Goal: Information Seeking & Learning: Learn about a topic

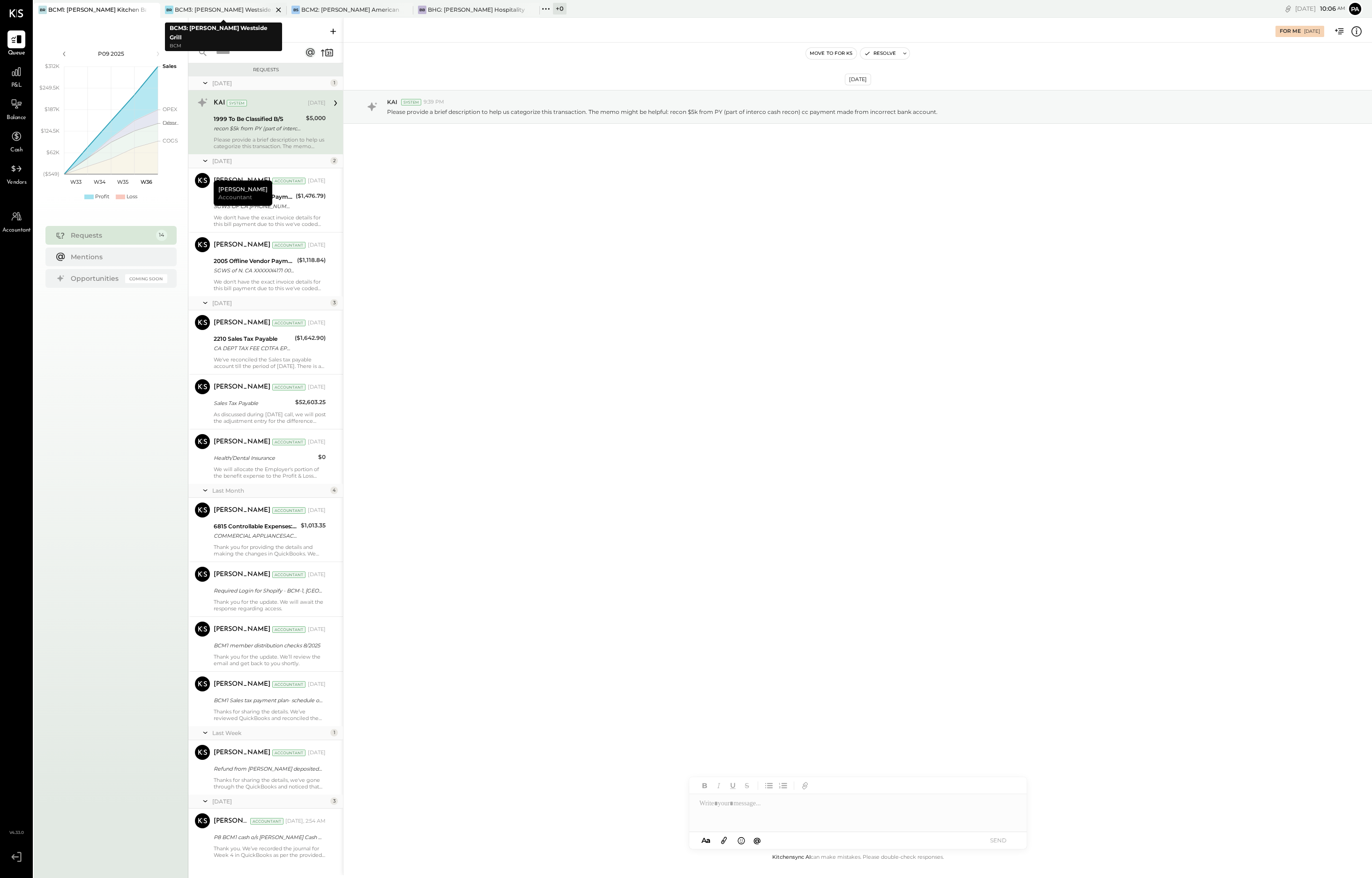
click at [228, 8] on div "BCM3: [PERSON_NAME] Westside Grill" at bounding box center [223, 10] width 98 height 8
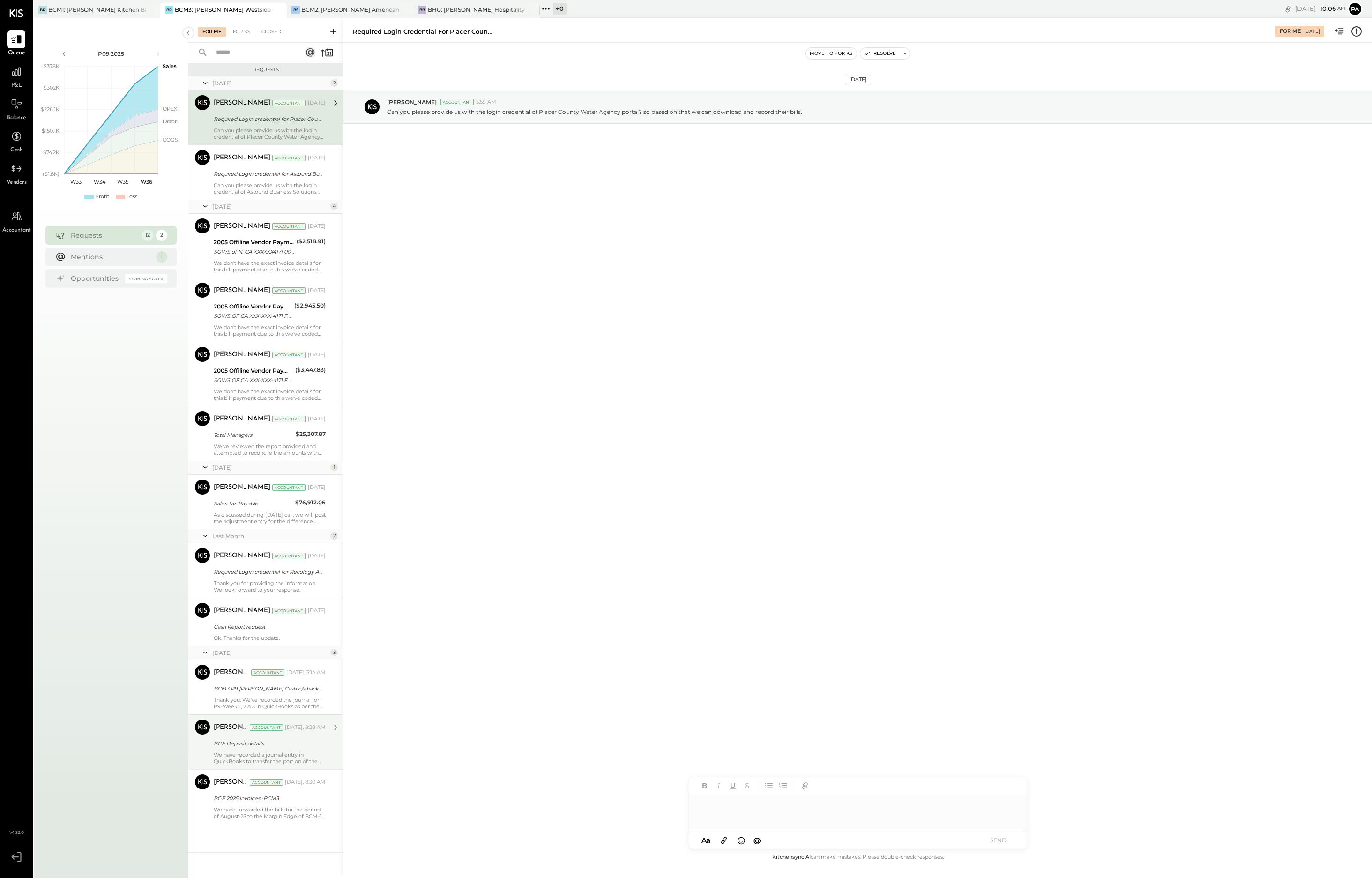
click at [293, 755] on div "We have recorded a journal entry in QuickBooks to transfer the portion of the S…" at bounding box center [269, 758] width 112 height 13
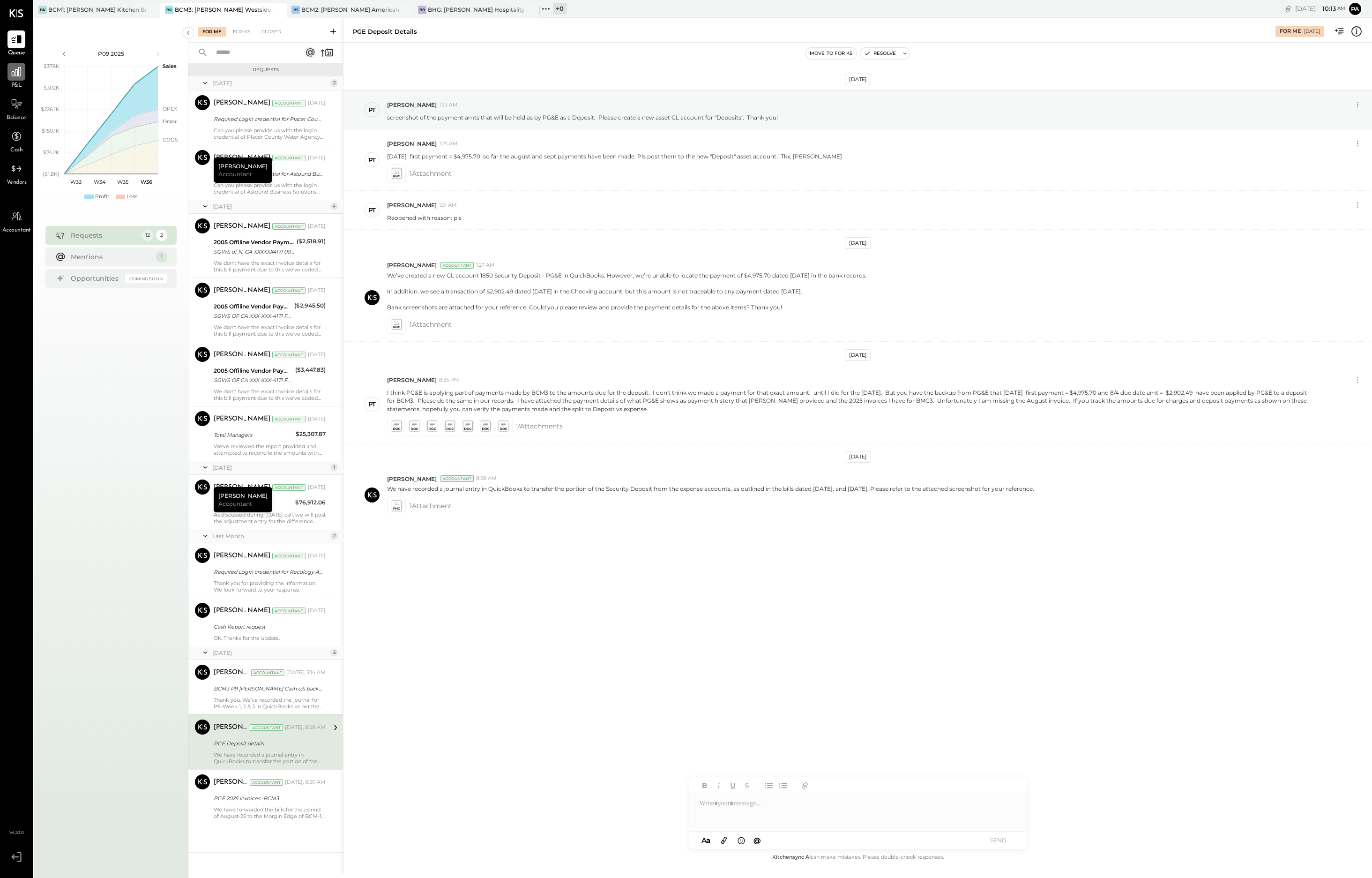
click at [16, 75] on icon at bounding box center [16, 72] width 10 height 10
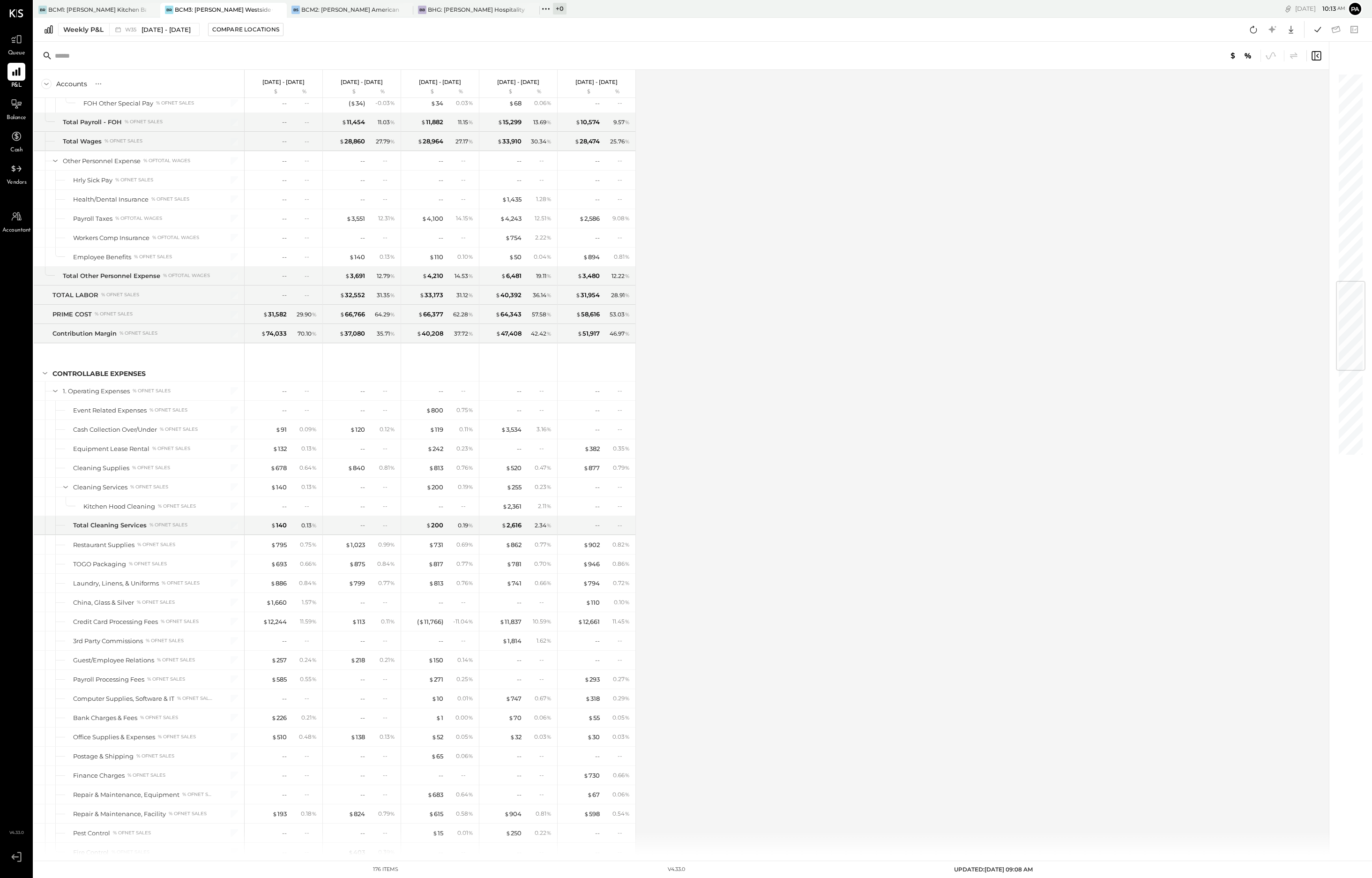
scroll to position [1757, 0]
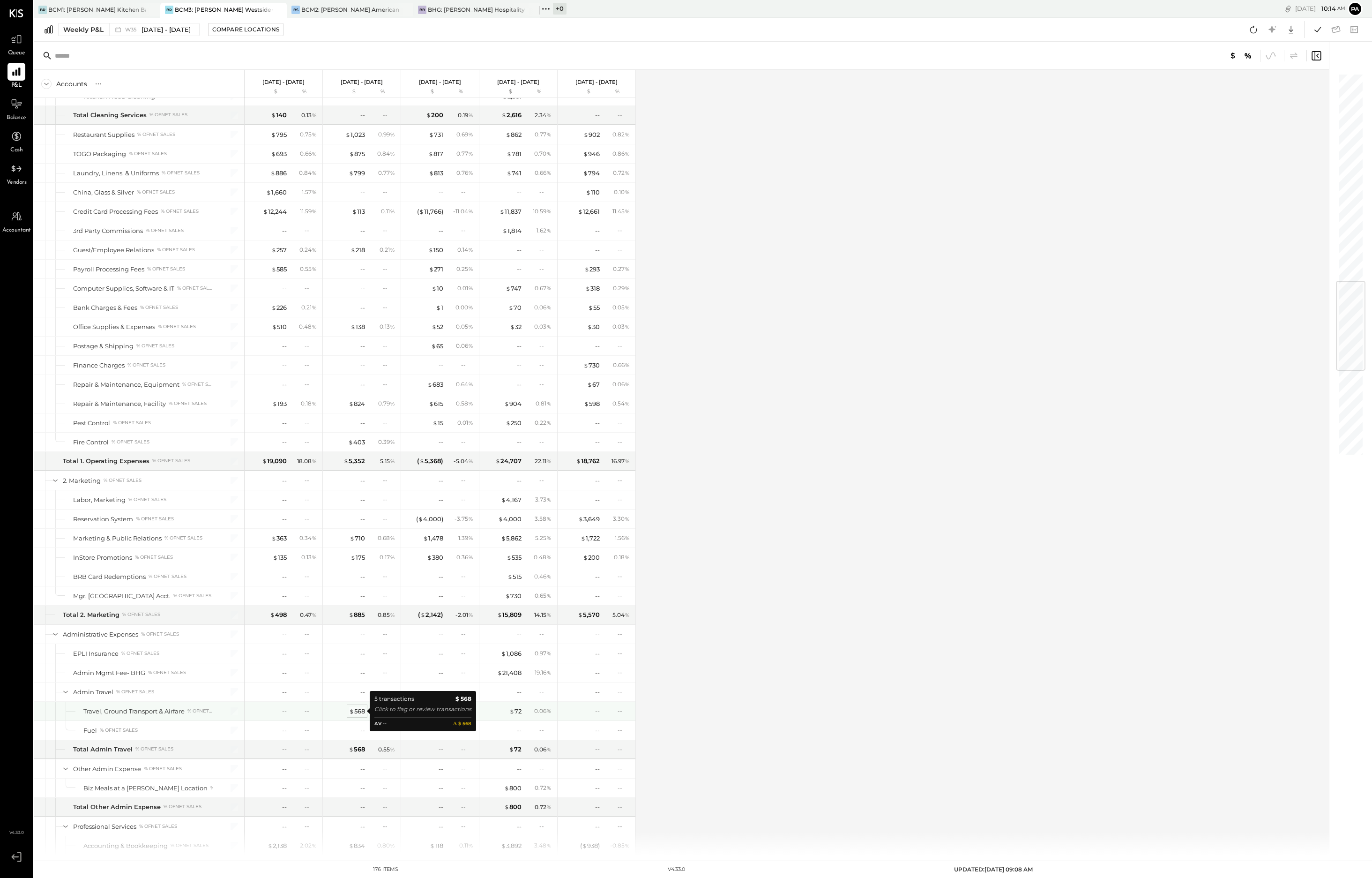
click at [357, 710] on div "$ 568" at bounding box center [357, 712] width 16 height 9
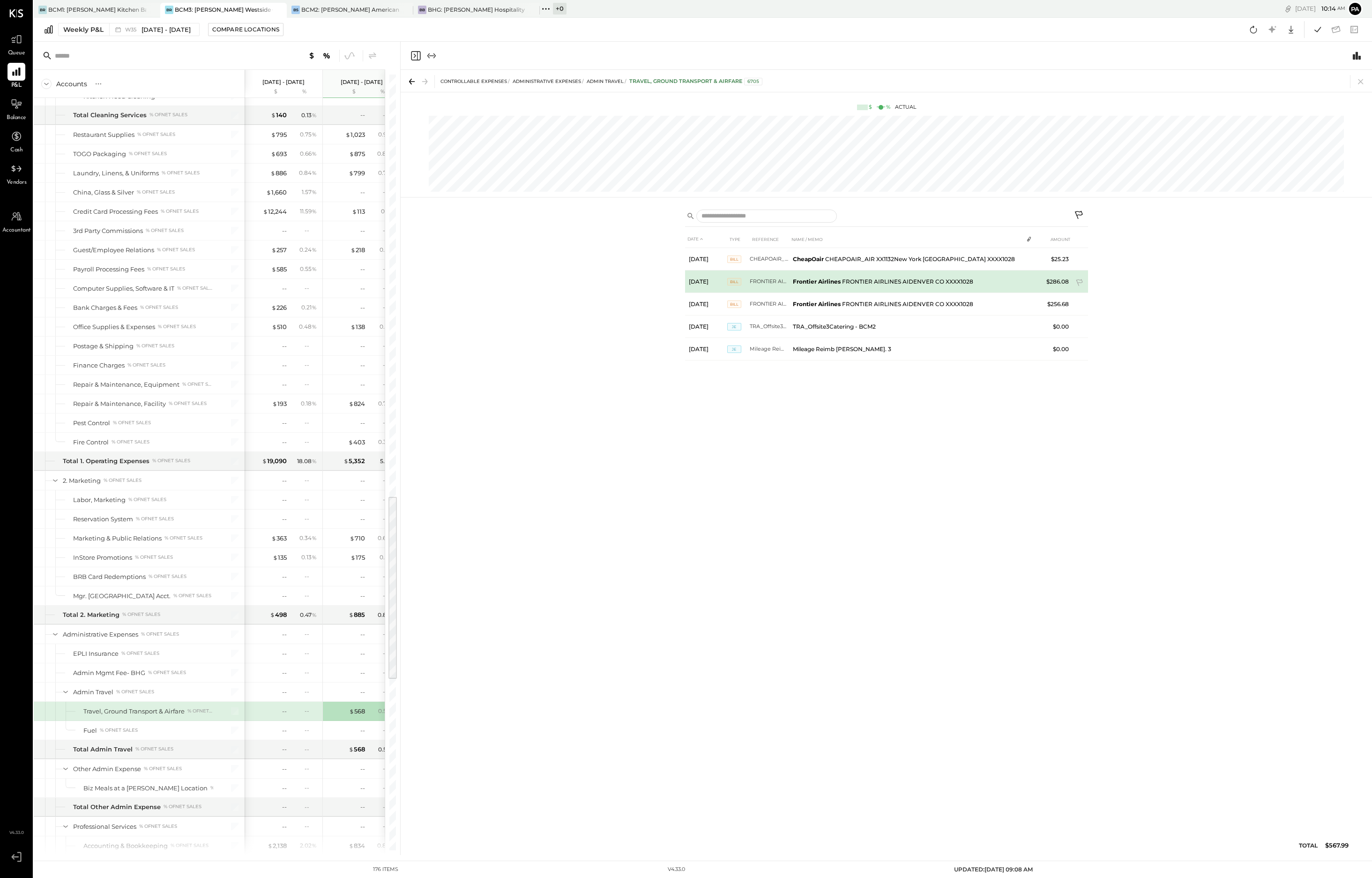
click at [769, 280] on td "FRONTIER AIRLINES AIDENVER CO XXXX1028" at bounding box center [769, 281] width 40 height 22
